Goal: Entertainment & Leisure: Consume media (video, audio)

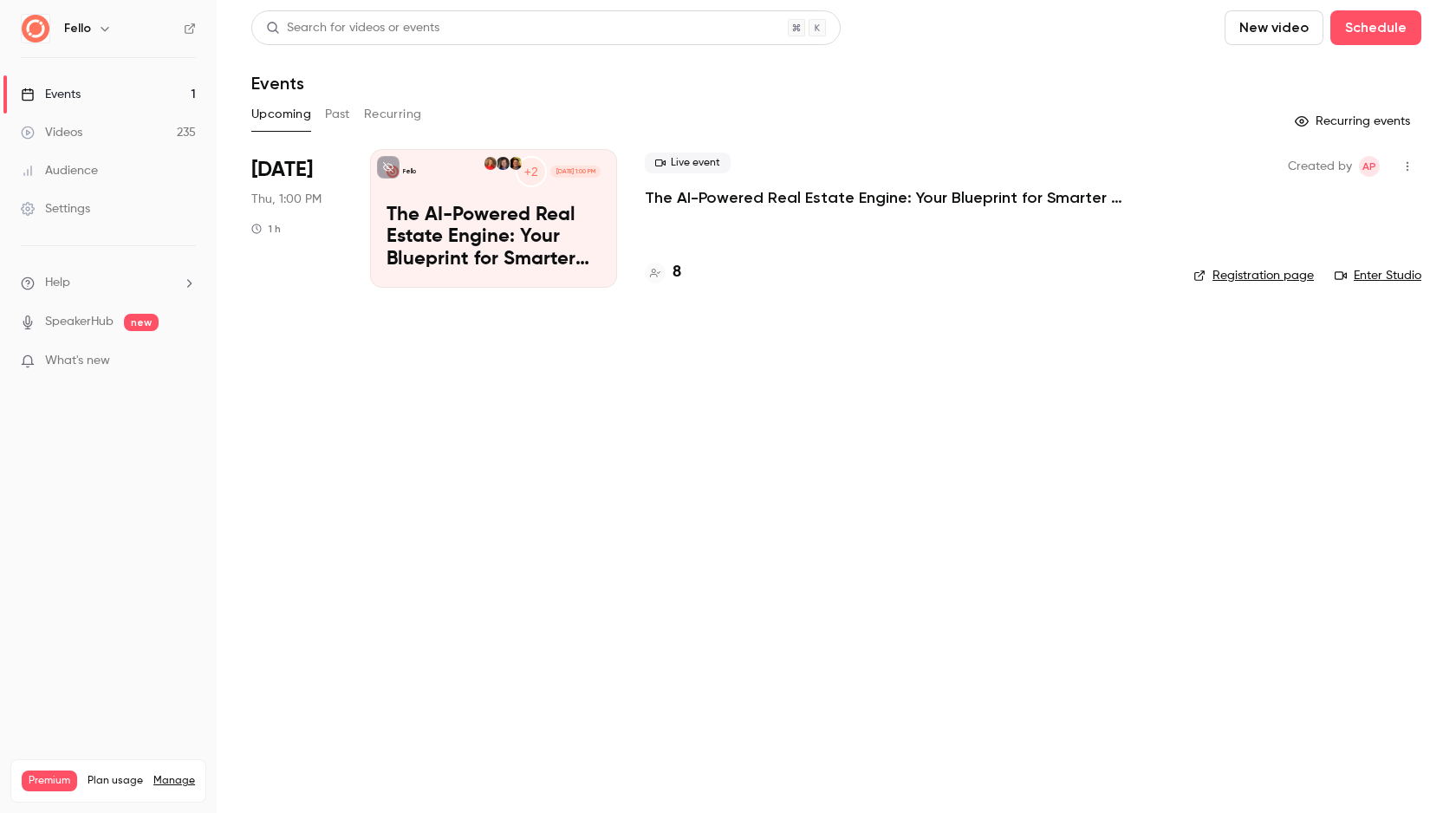
click at [1272, 34] on button "New video" at bounding box center [1274, 28] width 99 height 35
click at [1273, 86] on li "Record" at bounding box center [1323, 75] width 187 height 45
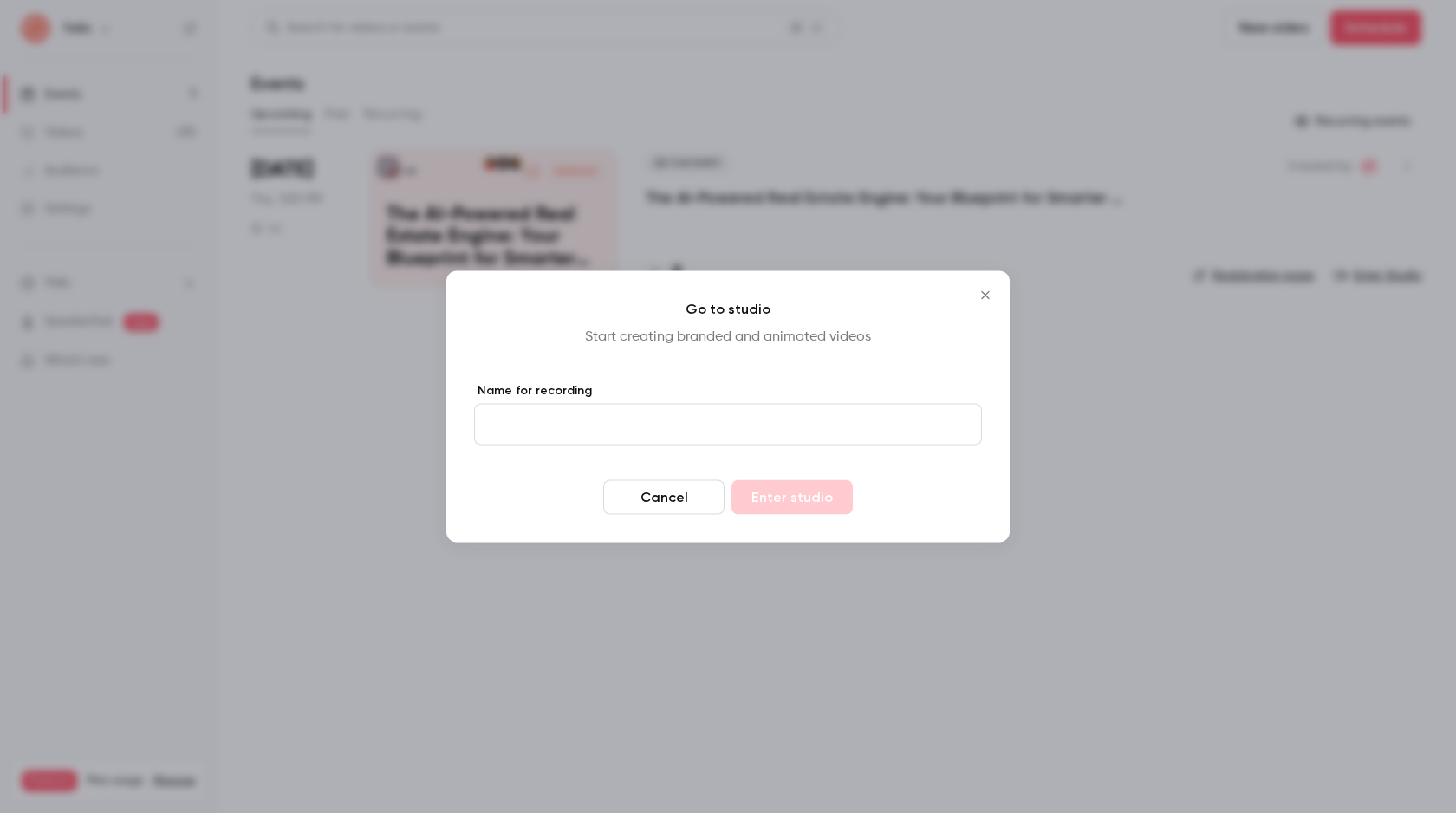
click at [744, 447] on form "Name for recording Cancel Enter studio" at bounding box center [728, 448] width 508 height 133
click at [746, 426] on input "Name for recording" at bounding box center [728, 424] width 508 height 42
type input "**********"
click at [794, 505] on button "Enter studio" at bounding box center [792, 497] width 121 height 35
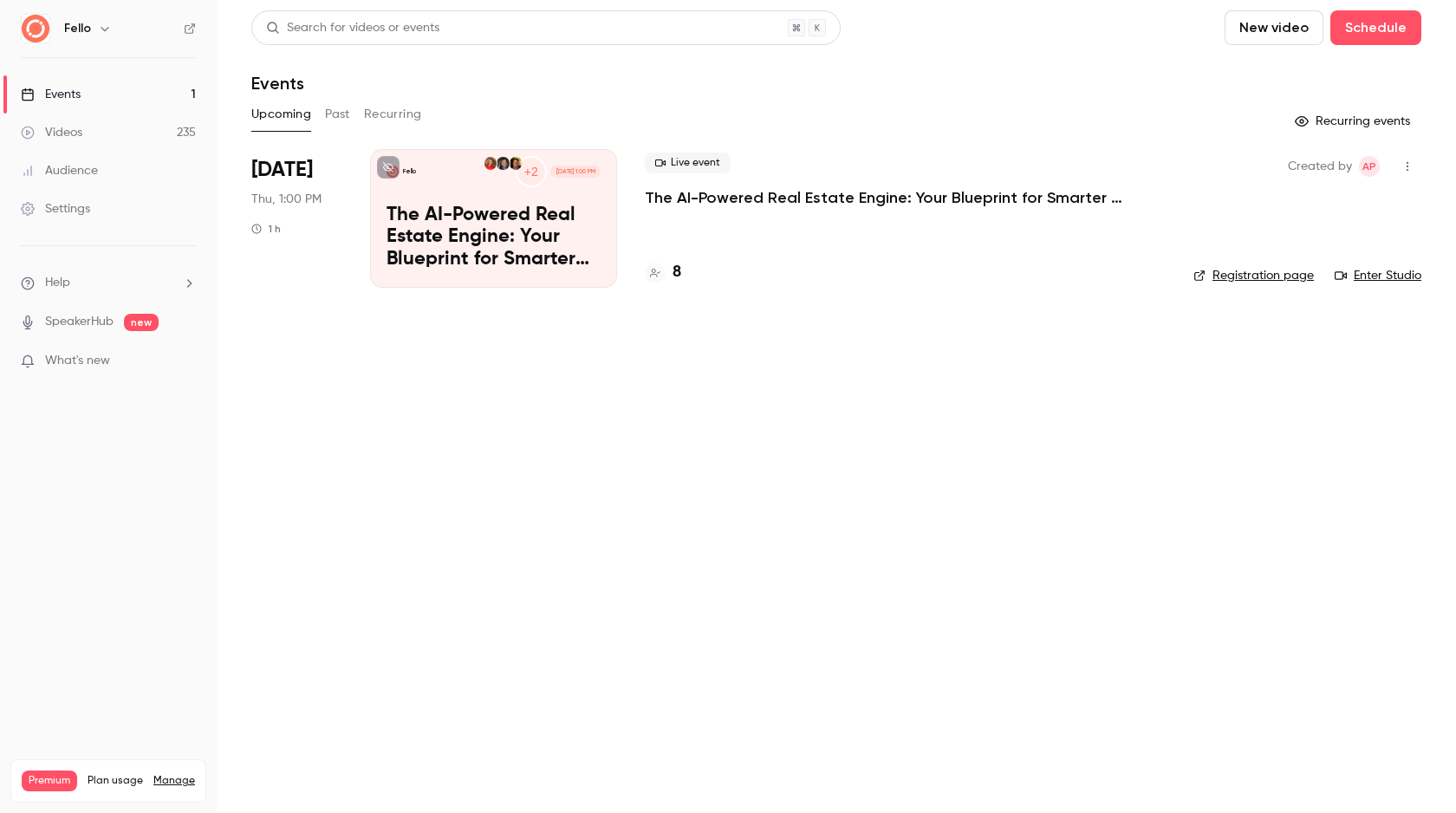
click at [1264, 30] on button "New video" at bounding box center [1274, 28] width 99 height 35
click at [1257, 79] on icon at bounding box center [1251, 76] width 14 height 14
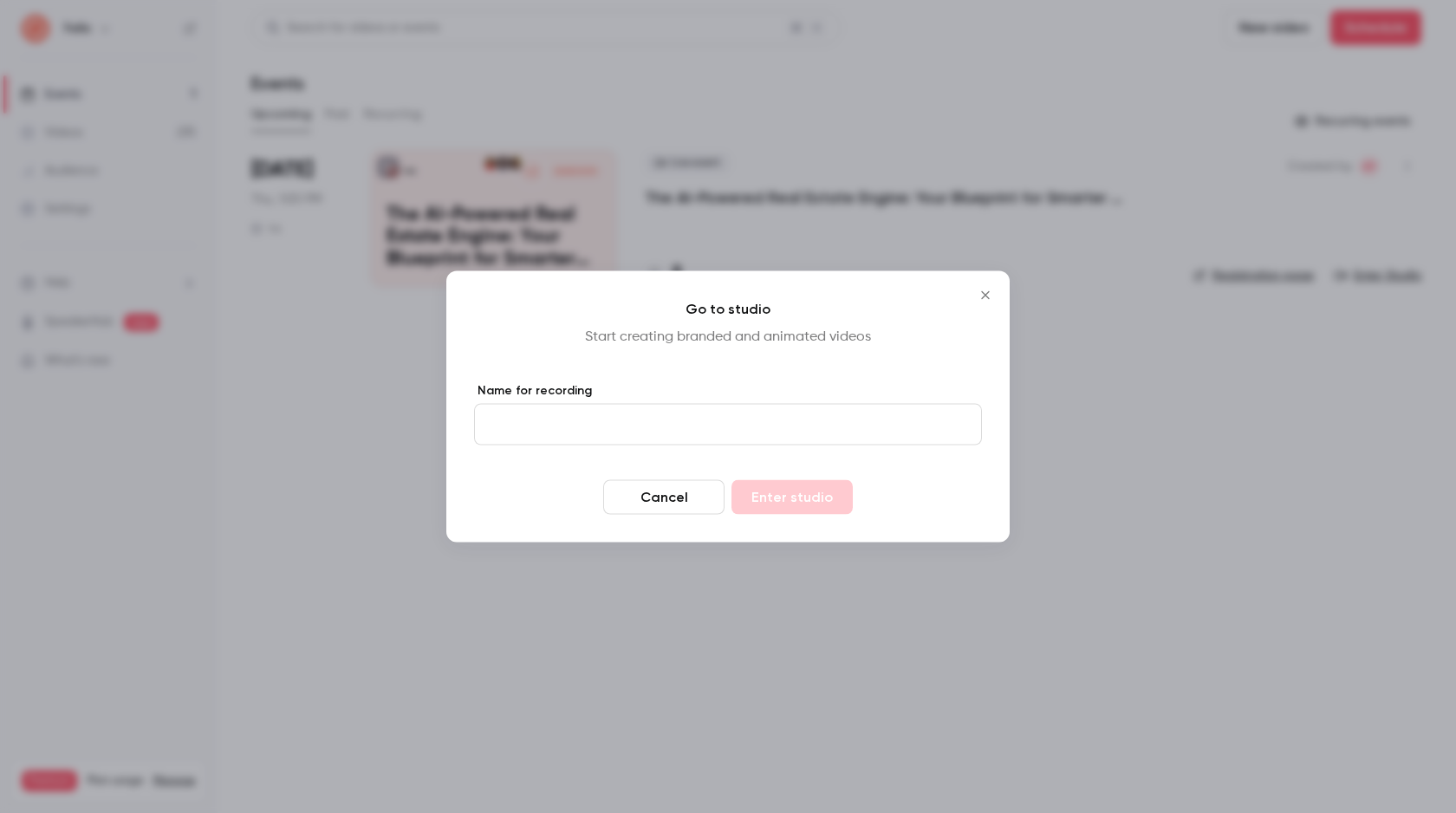
click at [718, 428] on input "Name for recording" at bounding box center [728, 424] width 508 height 42
type input "**********"
click at [773, 495] on button "Enter studio" at bounding box center [792, 497] width 121 height 35
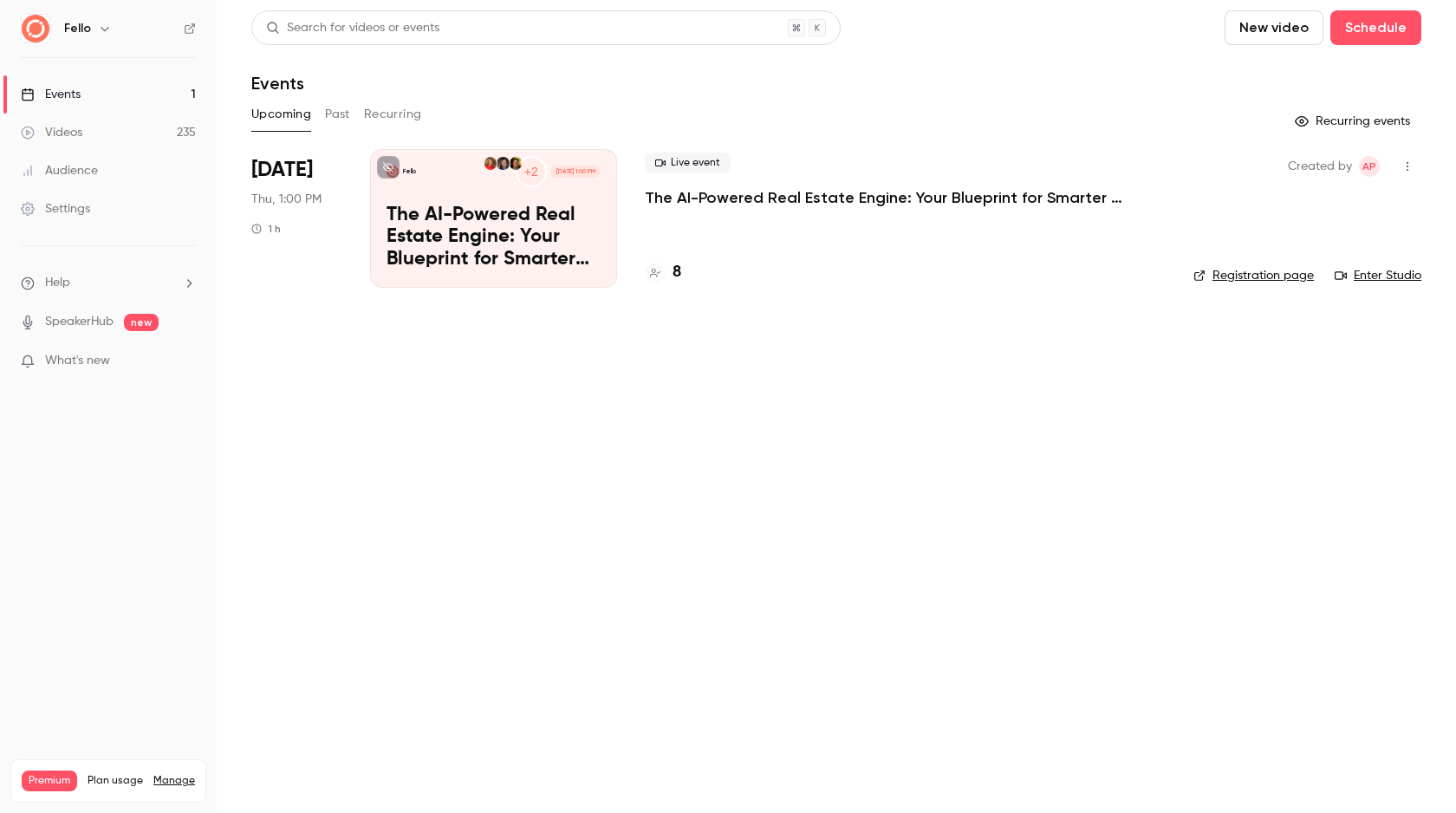
click at [1294, 34] on button "New video" at bounding box center [1274, 28] width 99 height 35
click at [1276, 70] on div "Record" at bounding box center [1338, 75] width 132 height 17
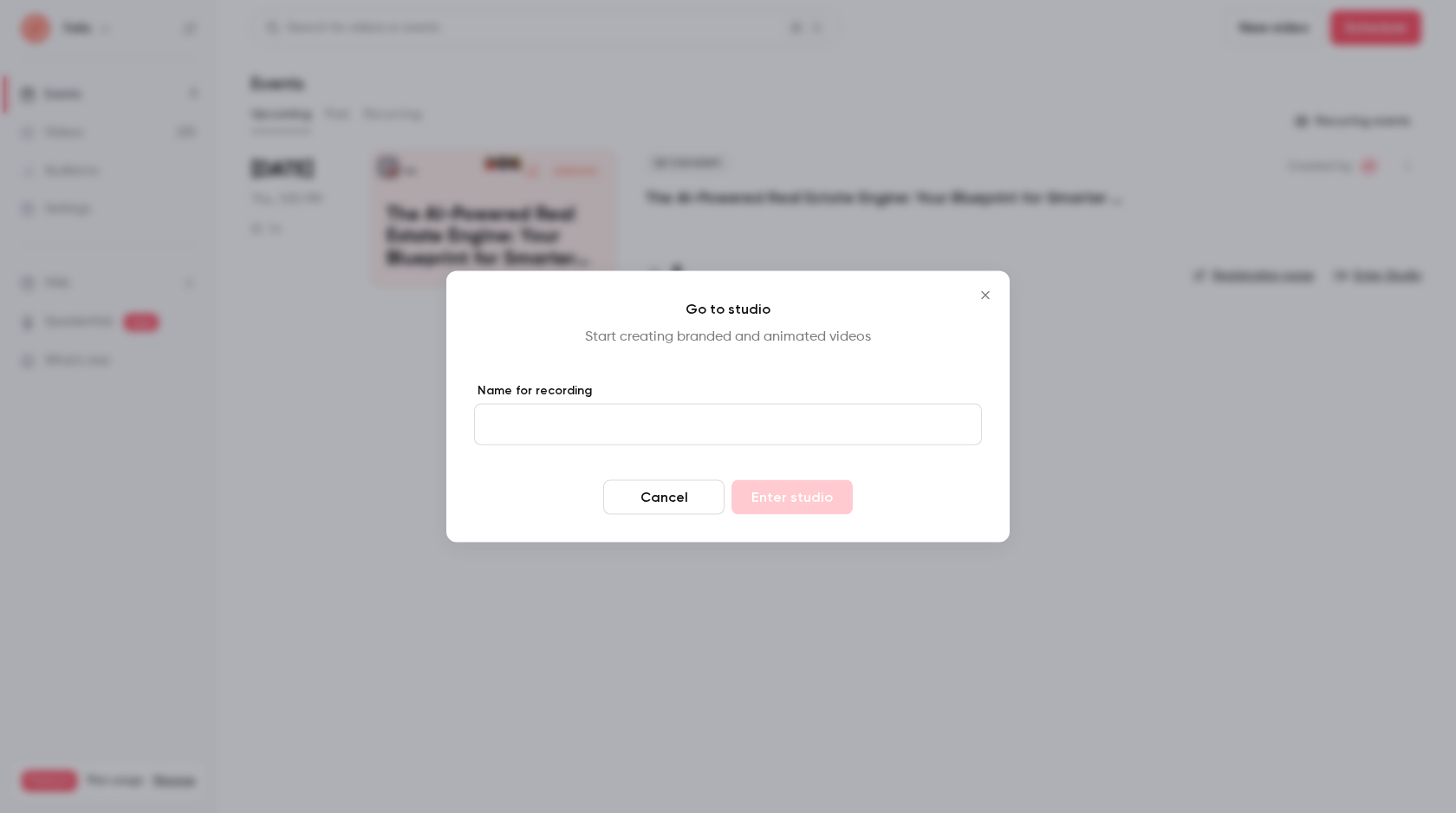
click at [678, 421] on input "Name for recording" at bounding box center [728, 424] width 508 height 42
type input "**********"
click at [806, 496] on button "Enter studio" at bounding box center [792, 497] width 121 height 35
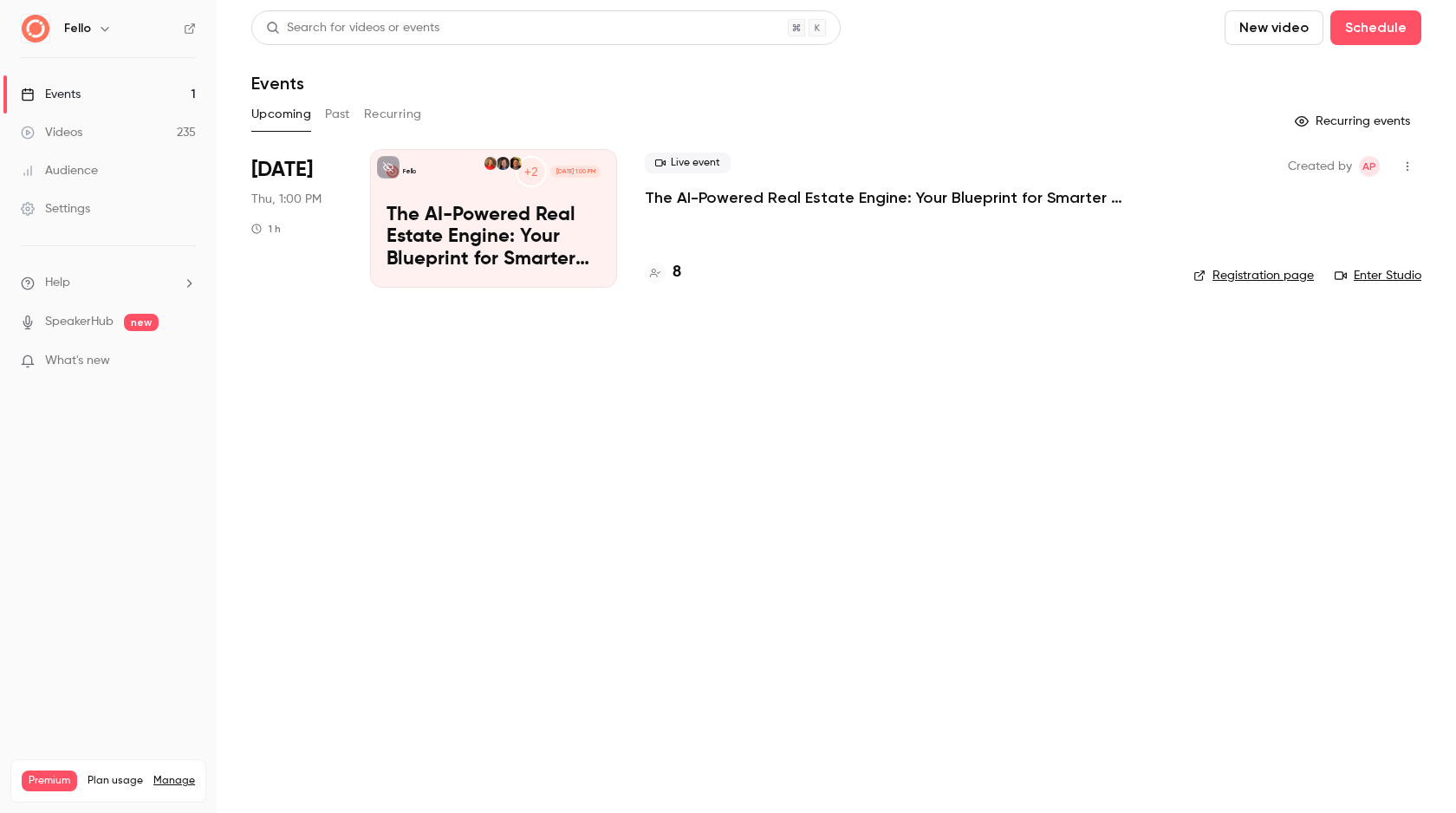
click at [130, 133] on link "Videos 235" at bounding box center [109, 133] width 217 height 38
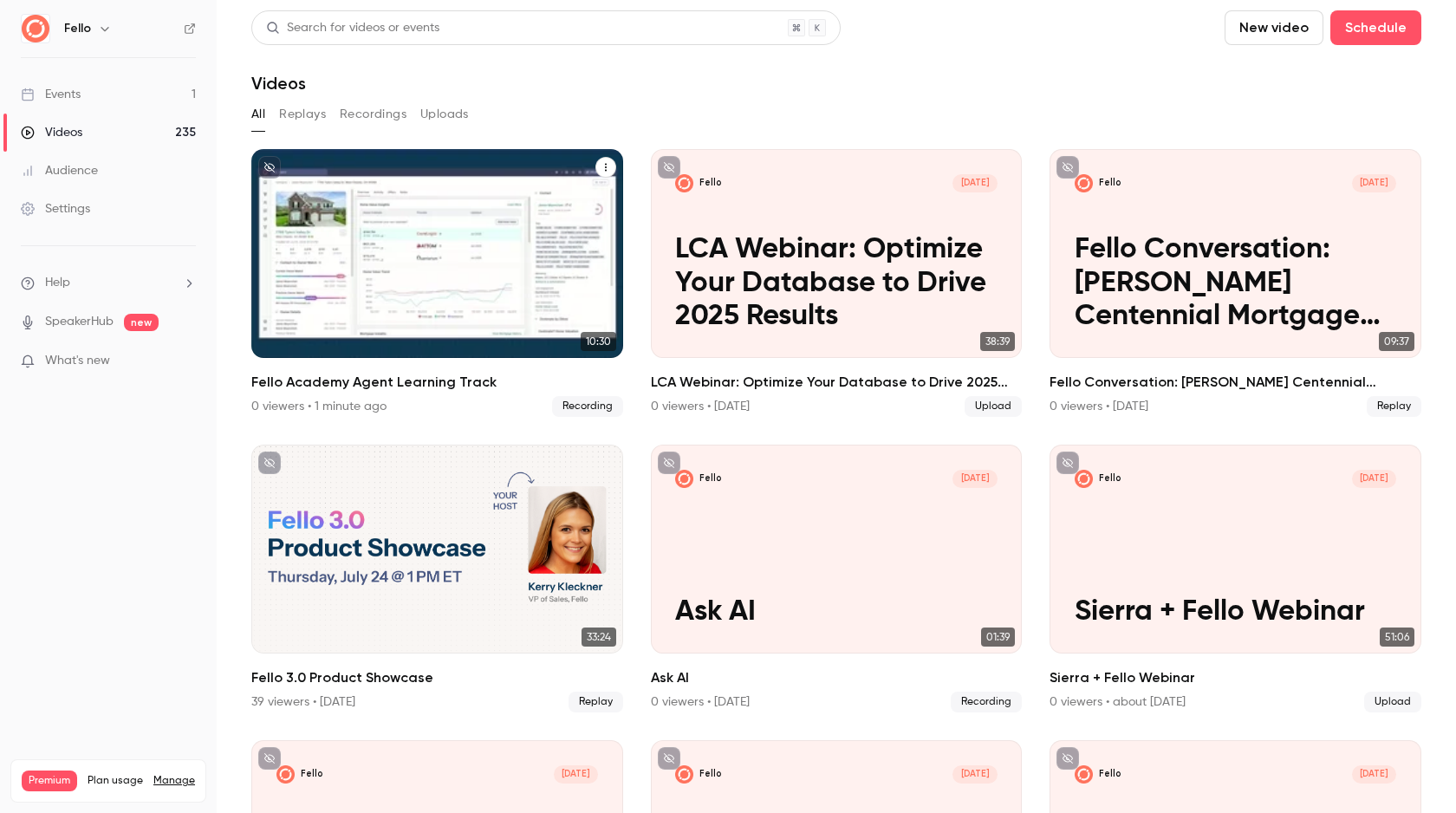
click at [530, 288] on p "Fello Academy Agent Learning Track" at bounding box center [438, 300] width 322 height 67
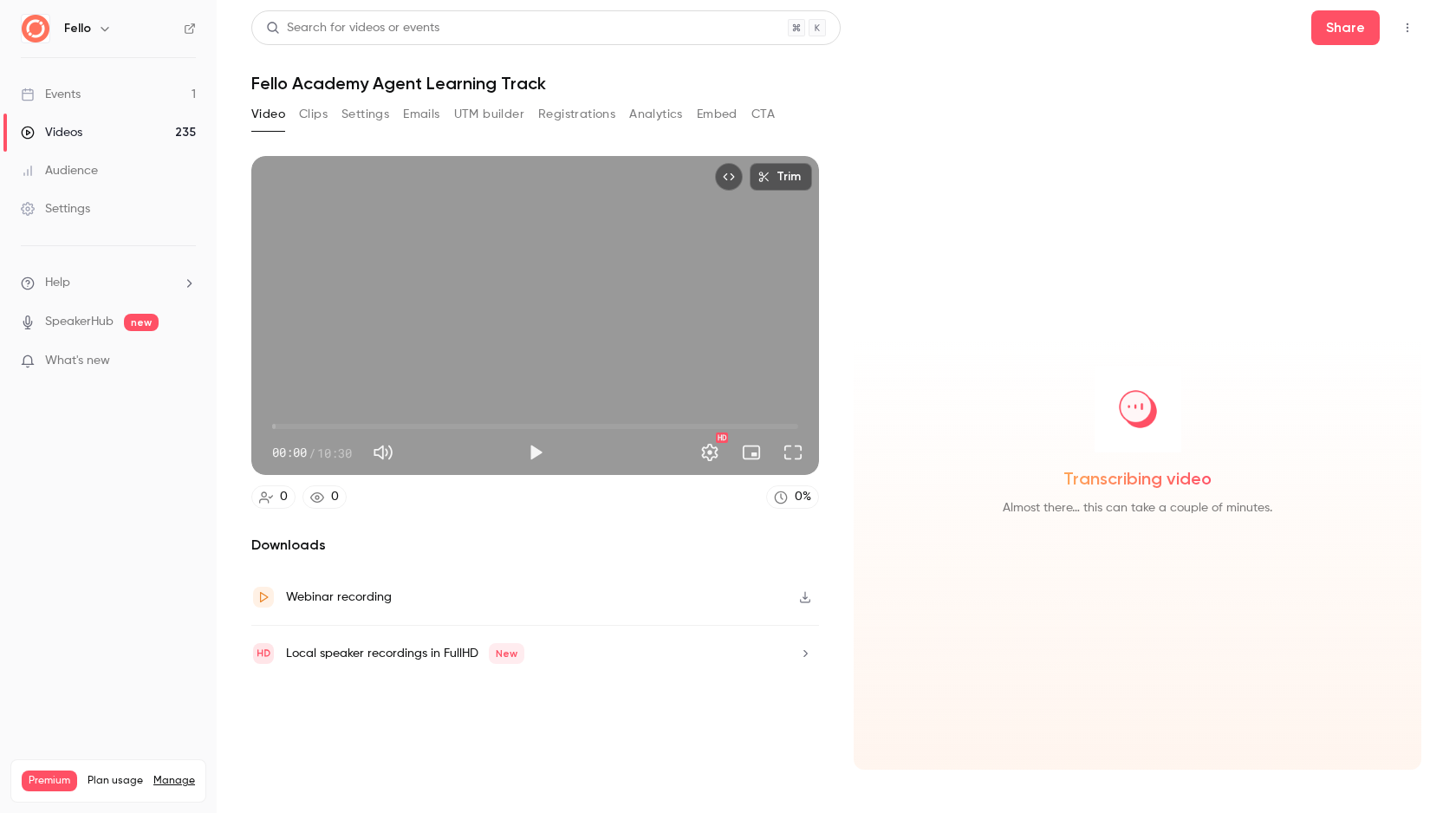
click at [806, 602] on icon "button" at bounding box center [805, 597] width 11 height 12
